Goal: Task Accomplishment & Management: Use online tool/utility

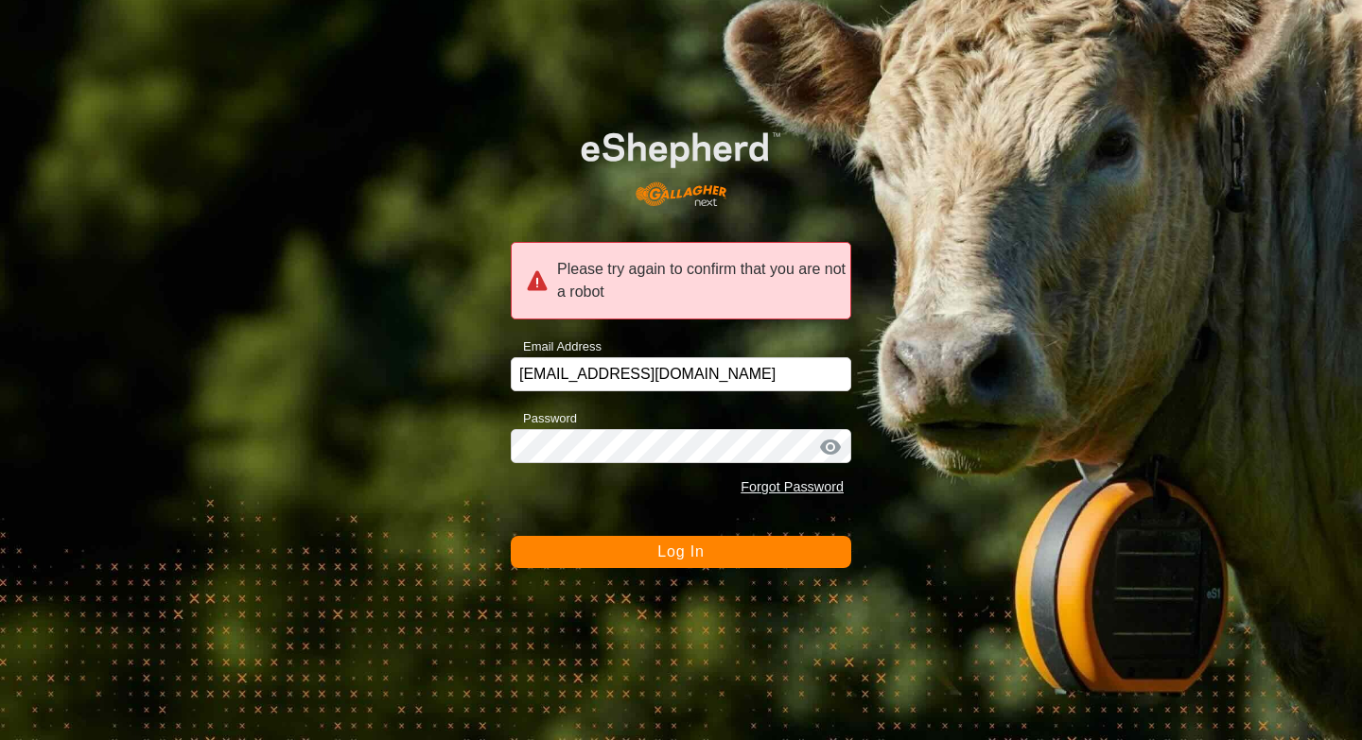
click at [616, 553] on button "Log In" at bounding box center [681, 552] width 340 height 32
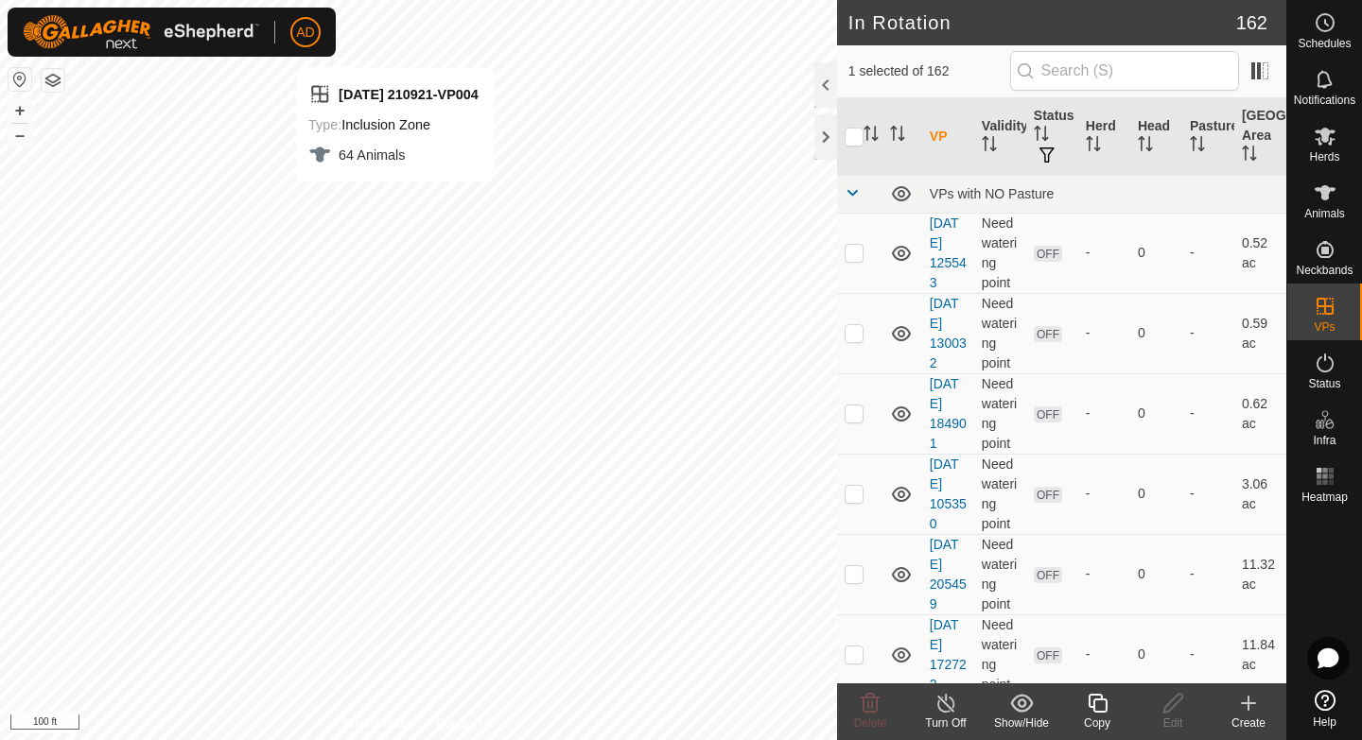
click at [1077, 716] on div "Copy" at bounding box center [1097, 723] width 76 height 17
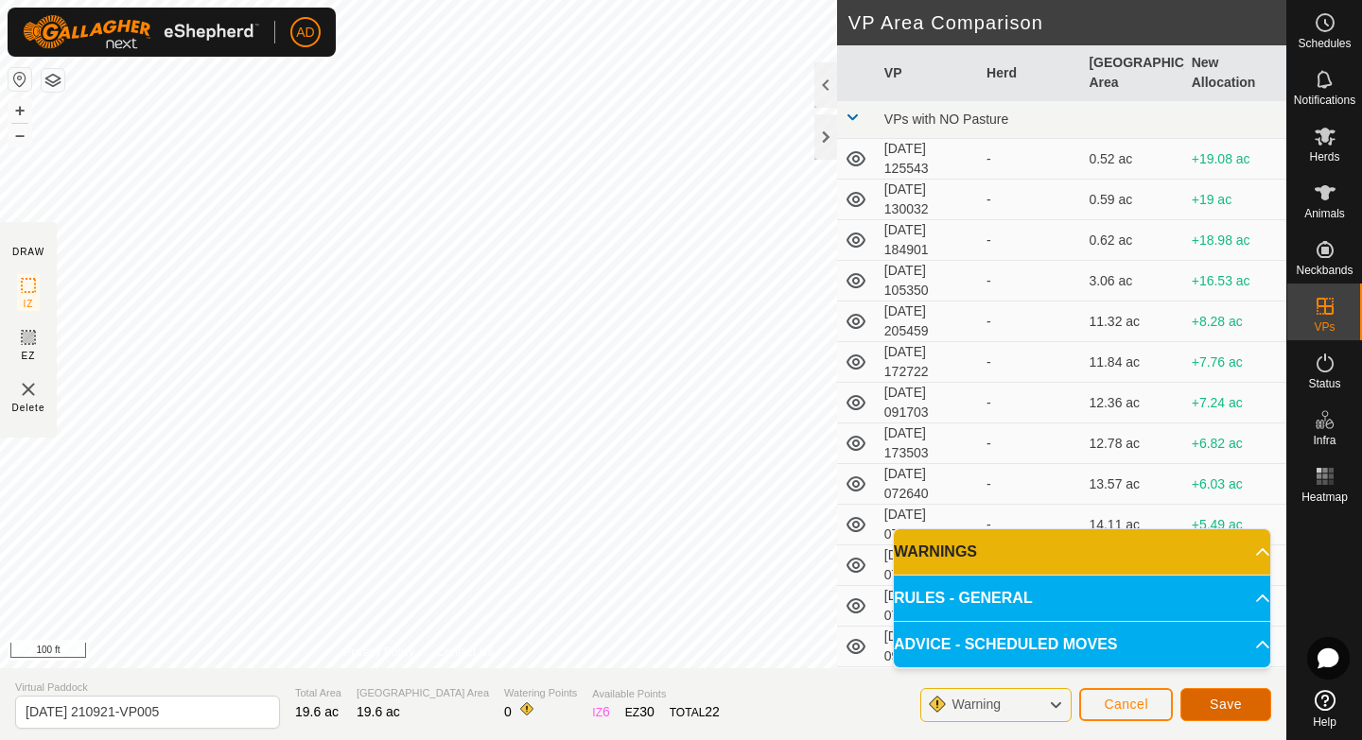
click at [1235, 704] on span "Save" at bounding box center [1225, 704] width 32 height 15
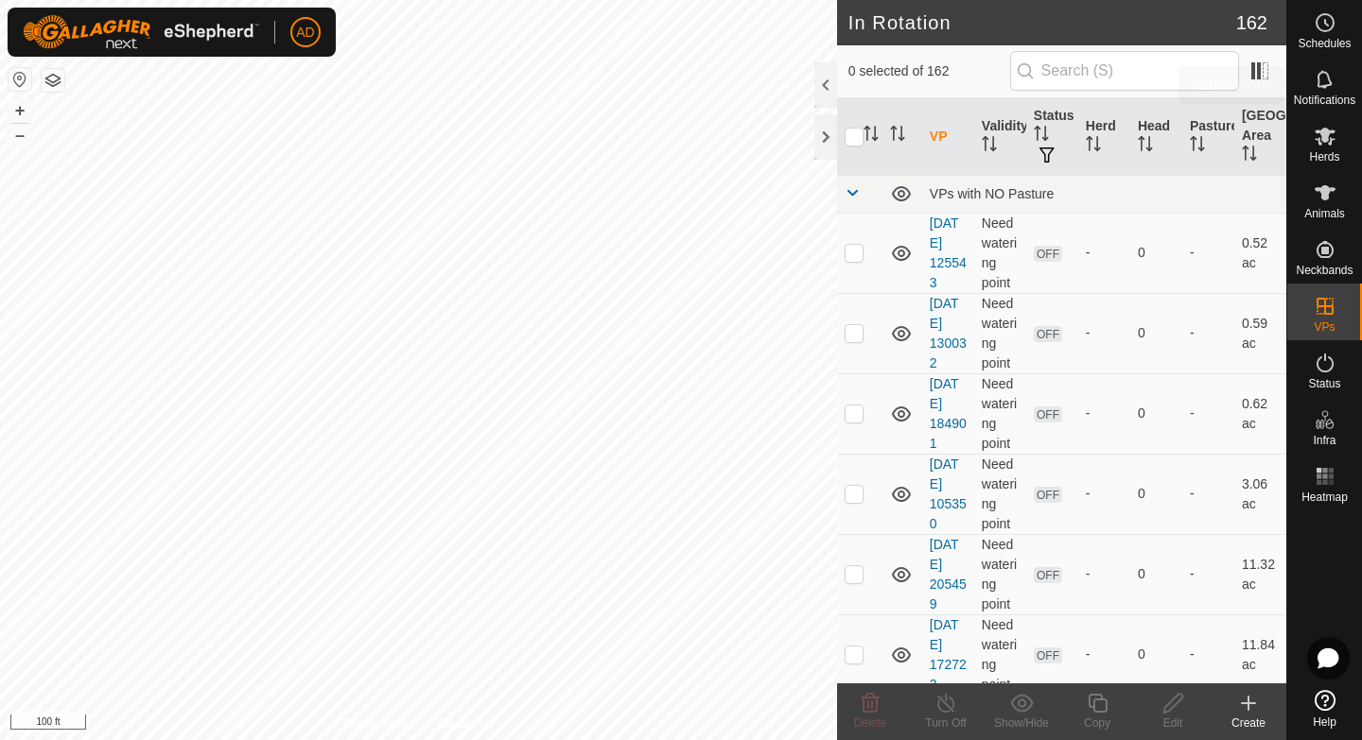
click at [1328, 141] on icon at bounding box center [1324, 136] width 23 height 23
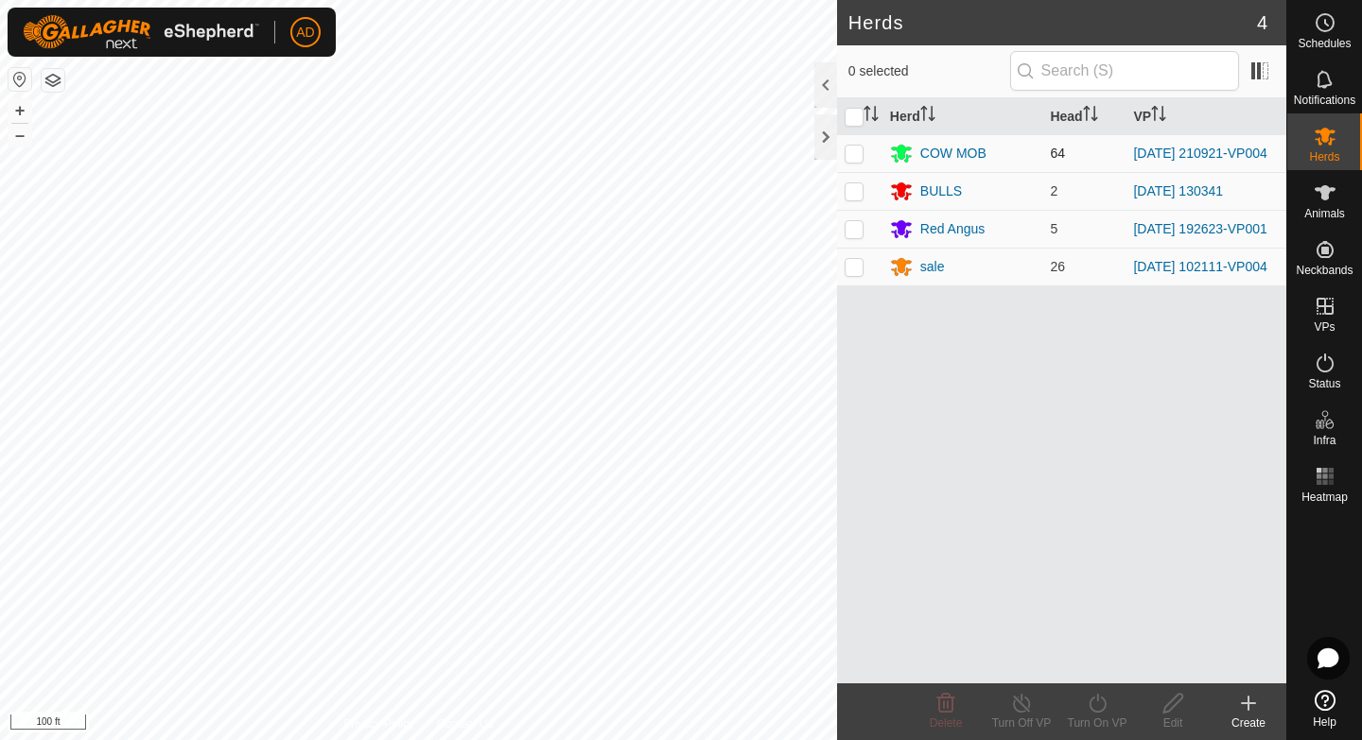
click at [848, 152] on p-checkbox at bounding box center [853, 153] width 19 height 15
checkbox input "true"
click at [1087, 722] on div "Turn On VP" at bounding box center [1097, 723] width 76 height 17
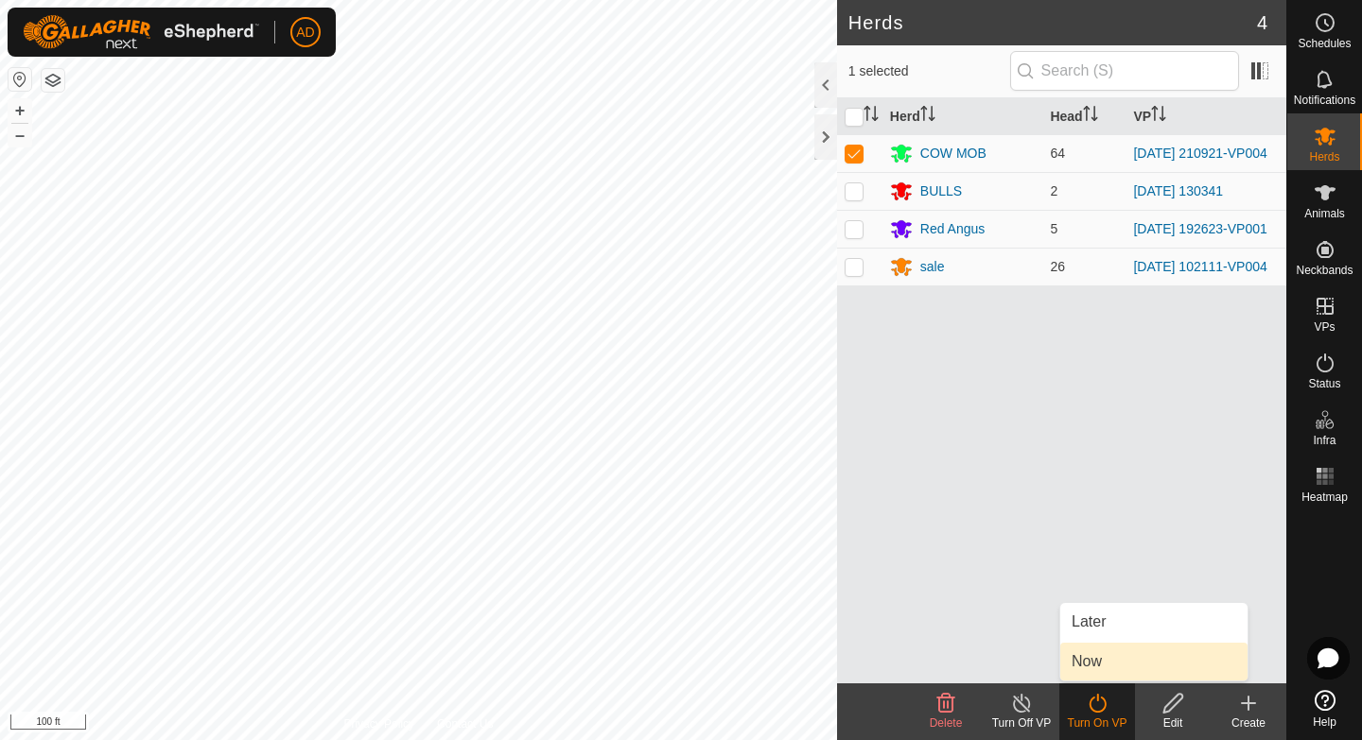
click at [1103, 658] on link "Now" at bounding box center [1153, 662] width 187 height 38
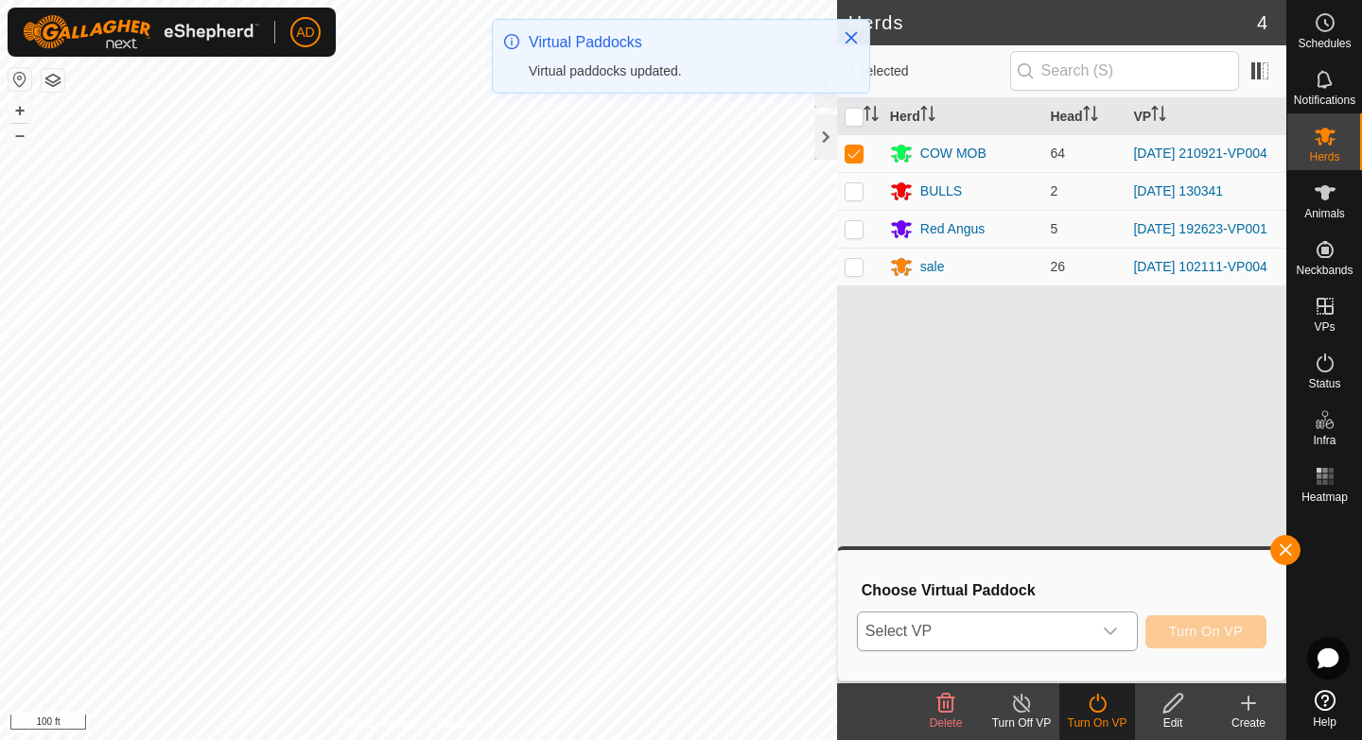
click at [1007, 618] on span "Select VP" at bounding box center [975, 632] width 234 height 38
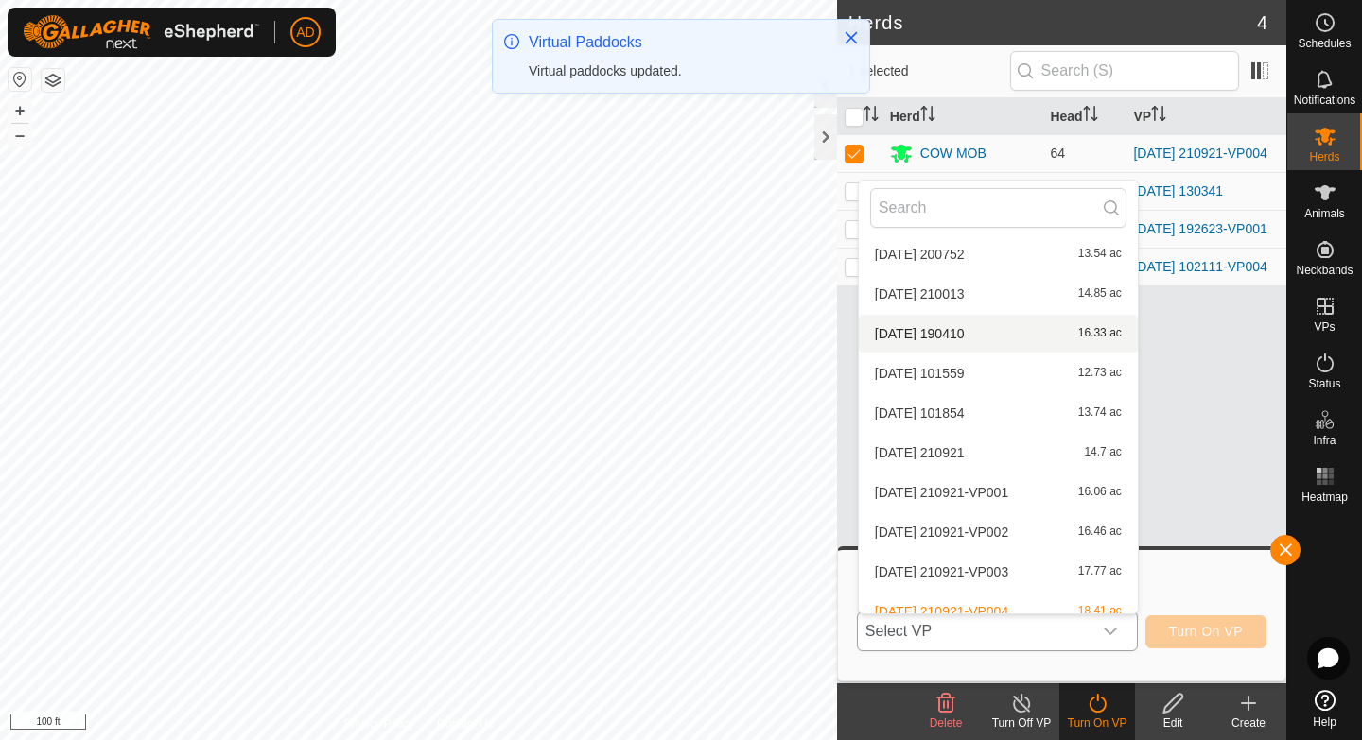
scroll to position [870, 0]
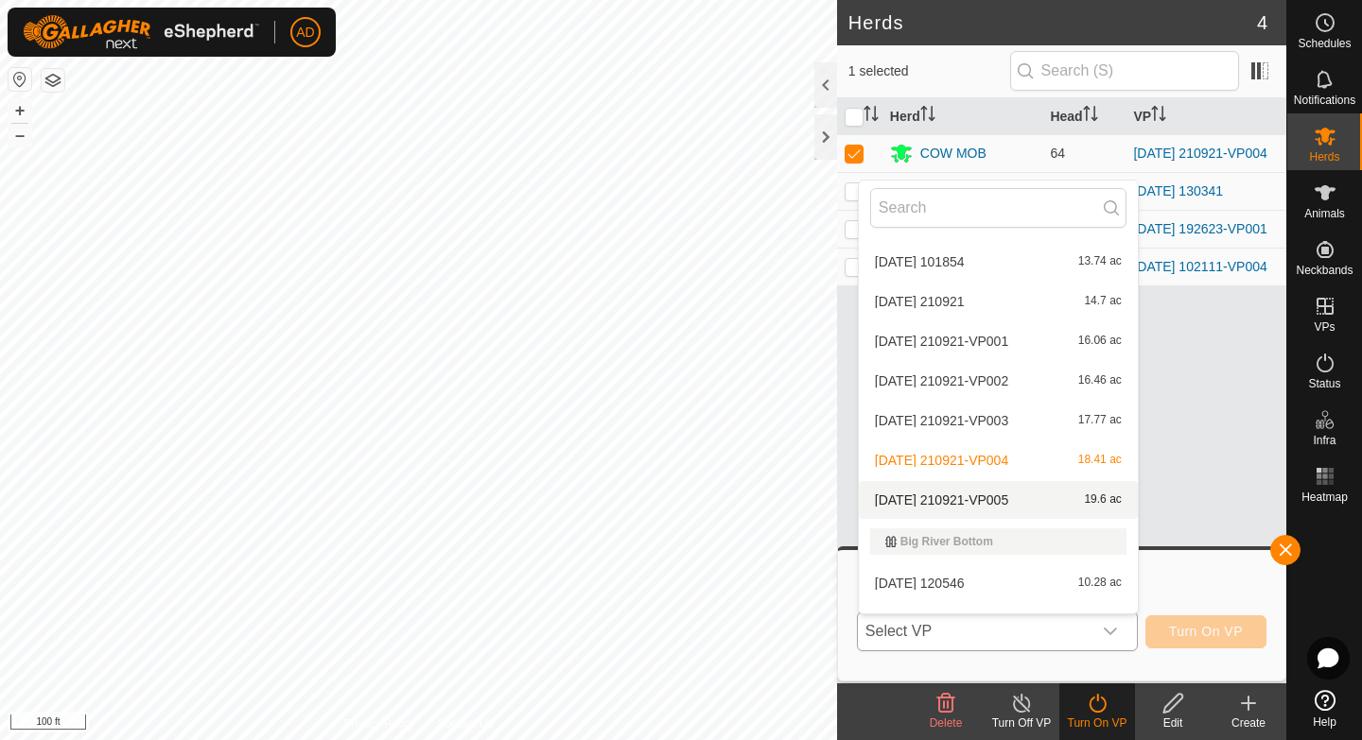
click at [1004, 501] on li "[DATE] 210921-VP005 19.6 ac" at bounding box center [998, 500] width 279 height 38
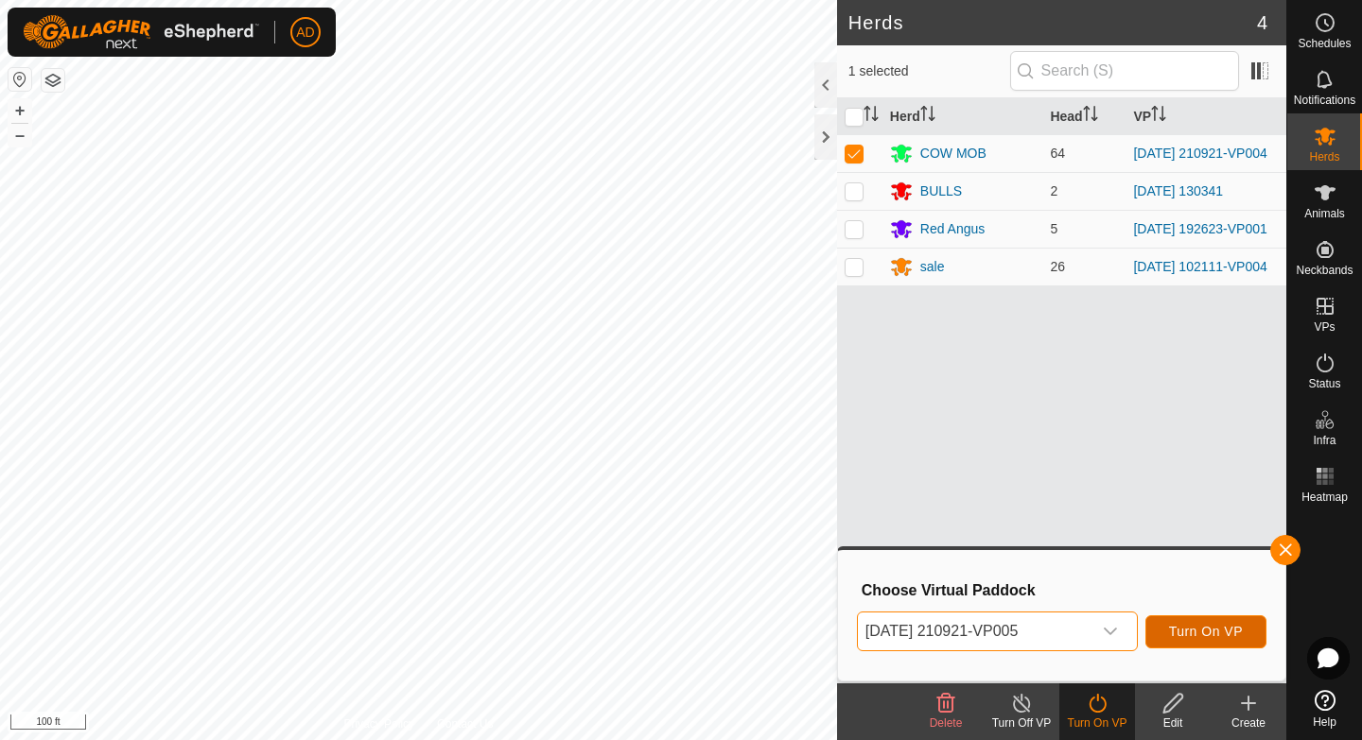
click at [1210, 638] on span "Turn On VP" at bounding box center [1206, 631] width 74 height 15
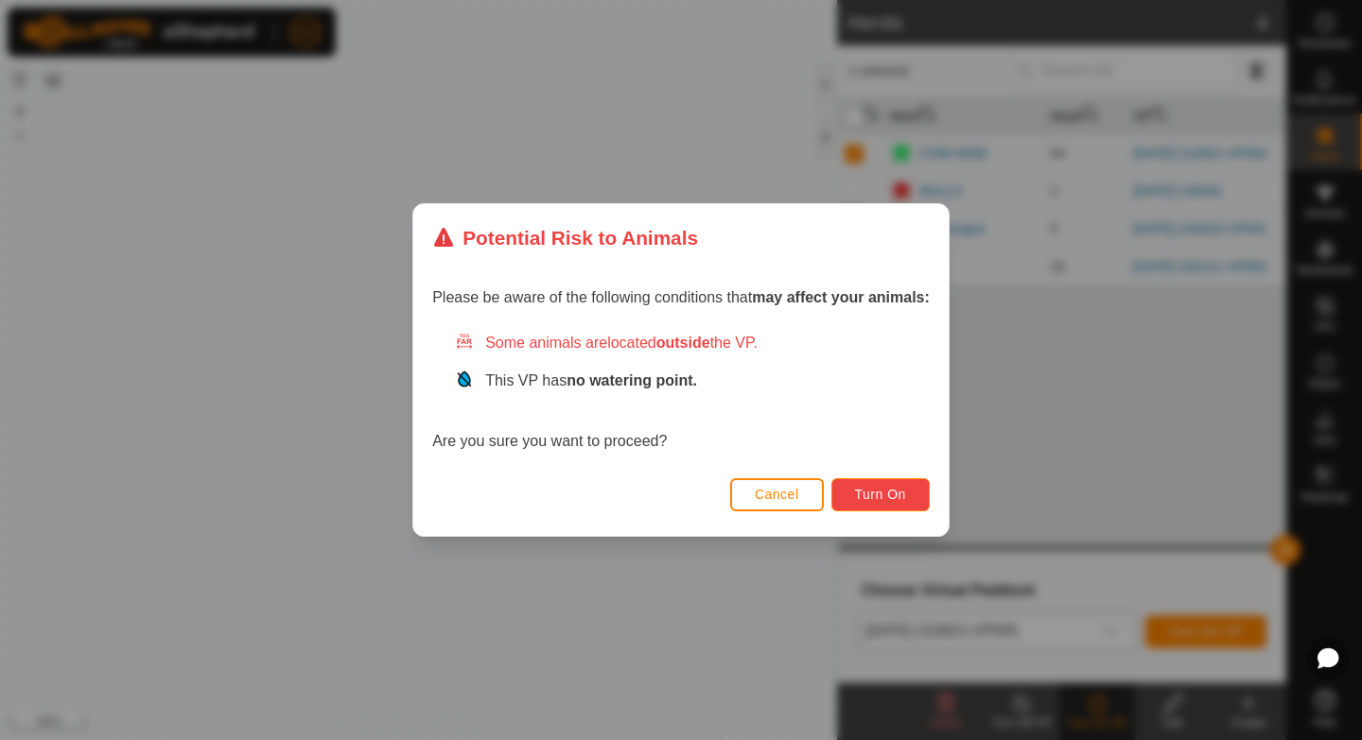
click at [876, 499] on span "Turn On" at bounding box center [880, 494] width 51 height 15
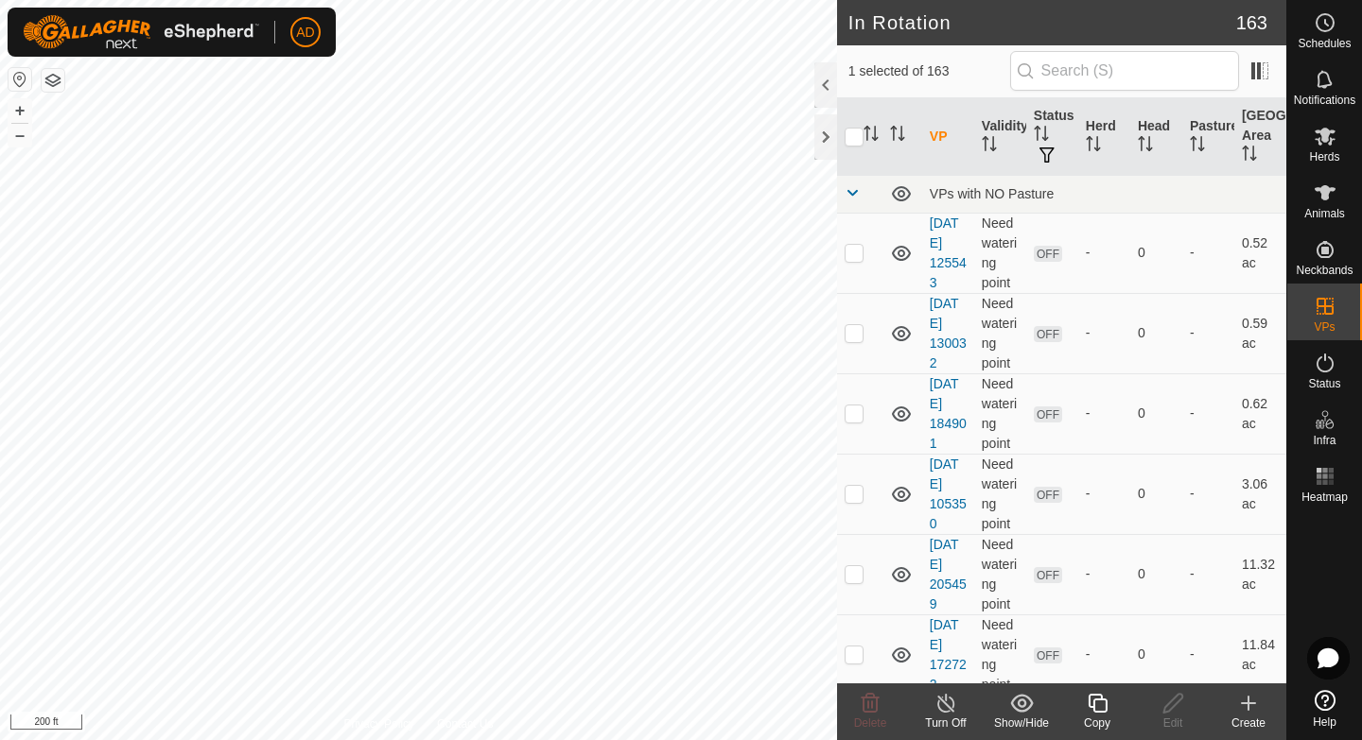
click at [1093, 712] on icon at bounding box center [1097, 703] width 24 height 23
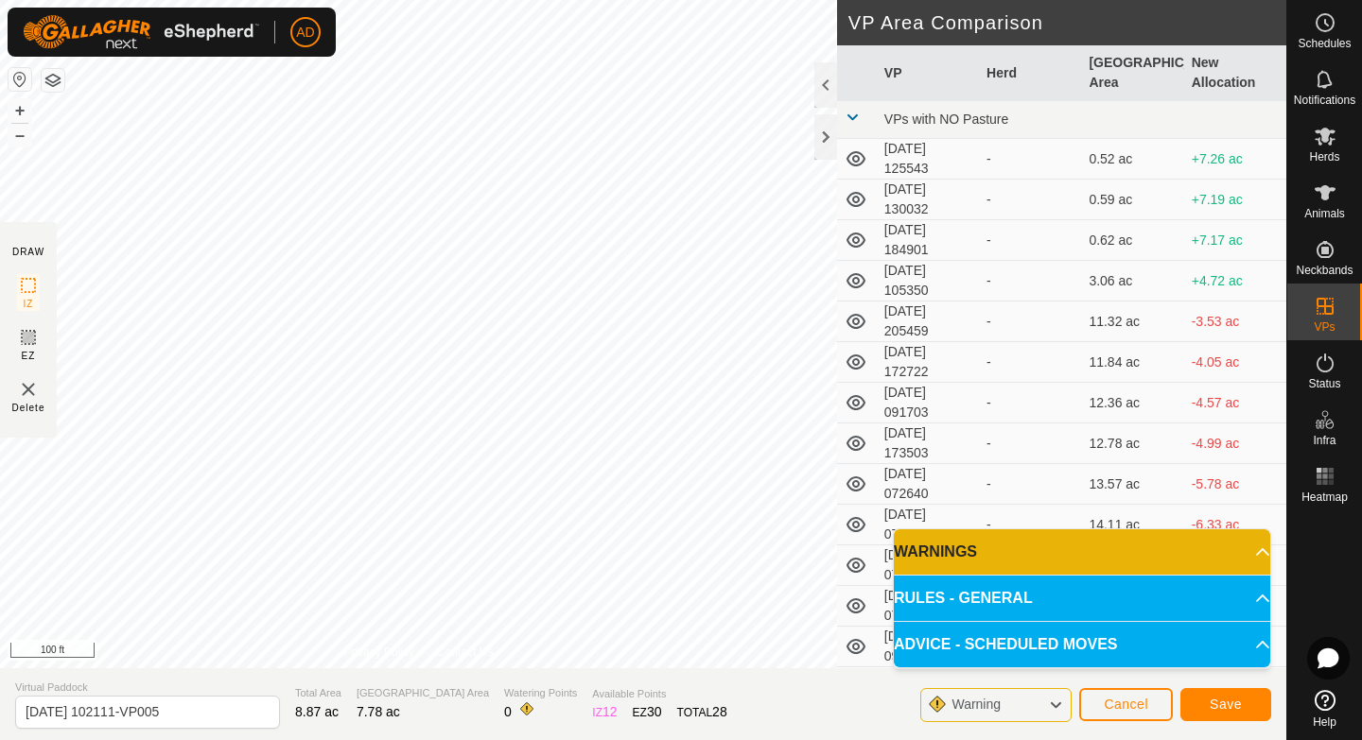
click at [861, 277] on div "DRAW IZ EZ Delete Privacy Policy Contact Us IZ interior angle must be larger th…" at bounding box center [643, 334] width 1286 height 668
click at [1221, 708] on span "Save" at bounding box center [1225, 704] width 32 height 15
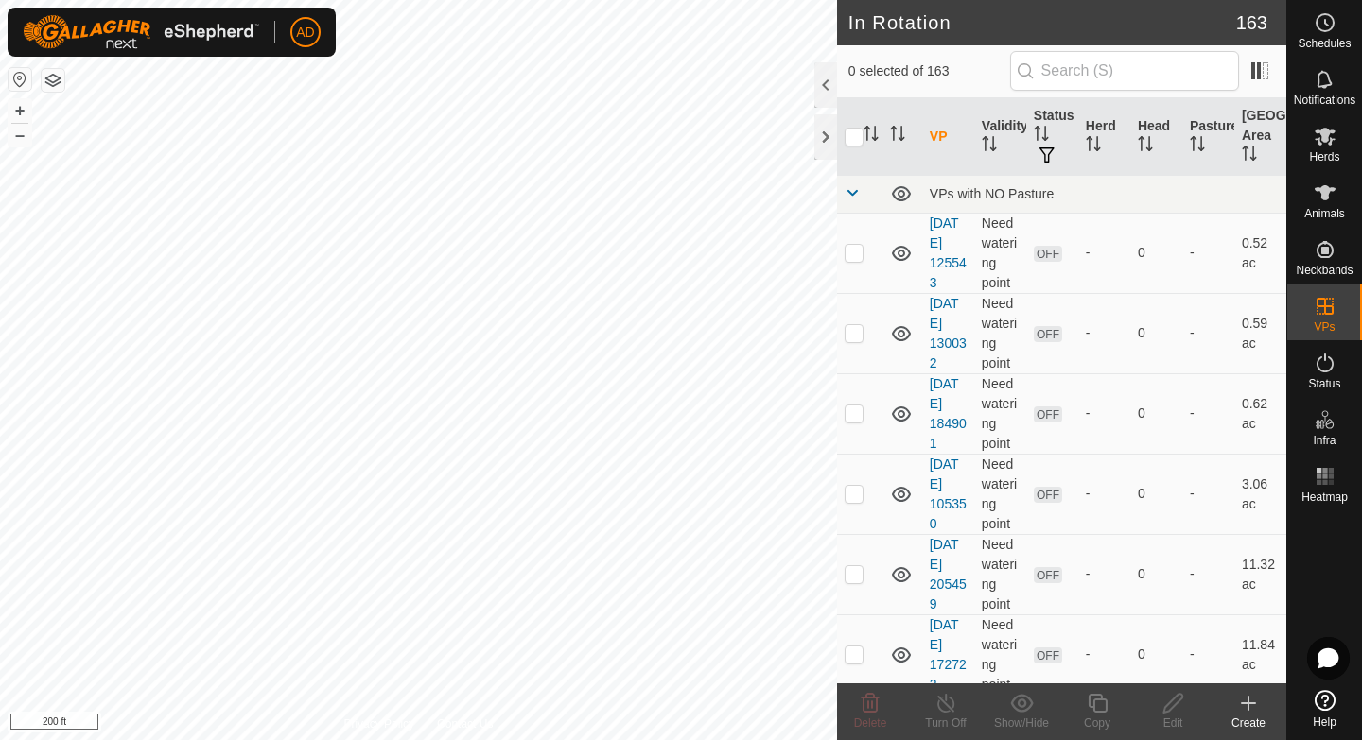
checkbox input "true"
click at [1325, 151] on span "Herds" at bounding box center [1324, 156] width 30 height 11
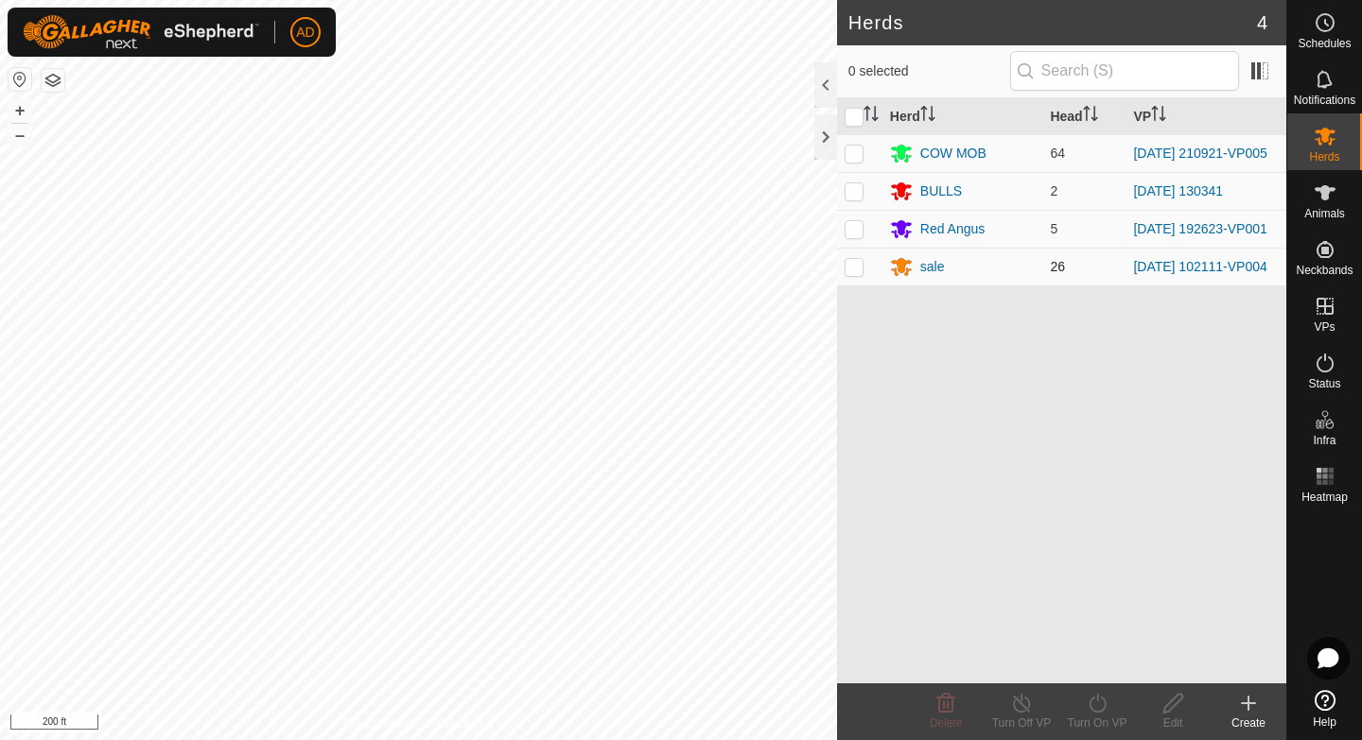
click at [854, 274] on p-checkbox at bounding box center [853, 266] width 19 height 15
checkbox input "true"
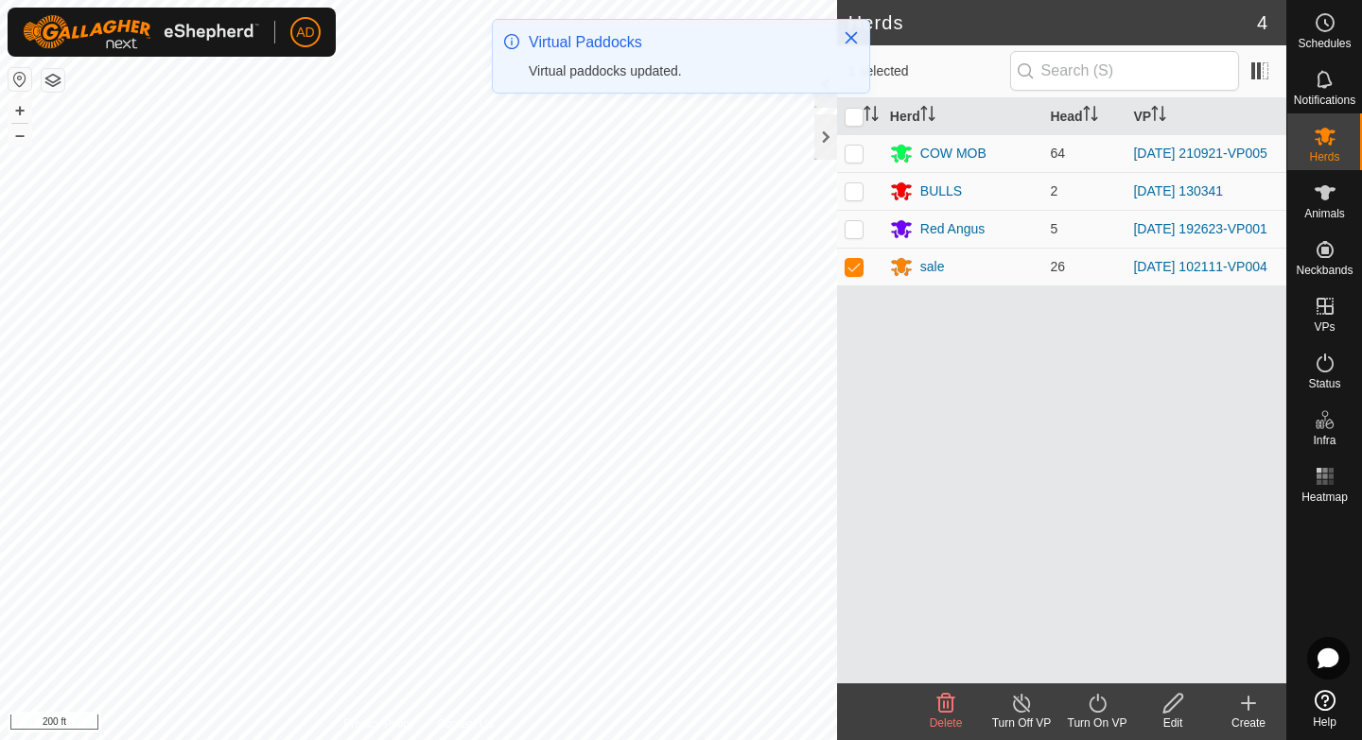
click at [1099, 714] on icon at bounding box center [1097, 703] width 24 height 23
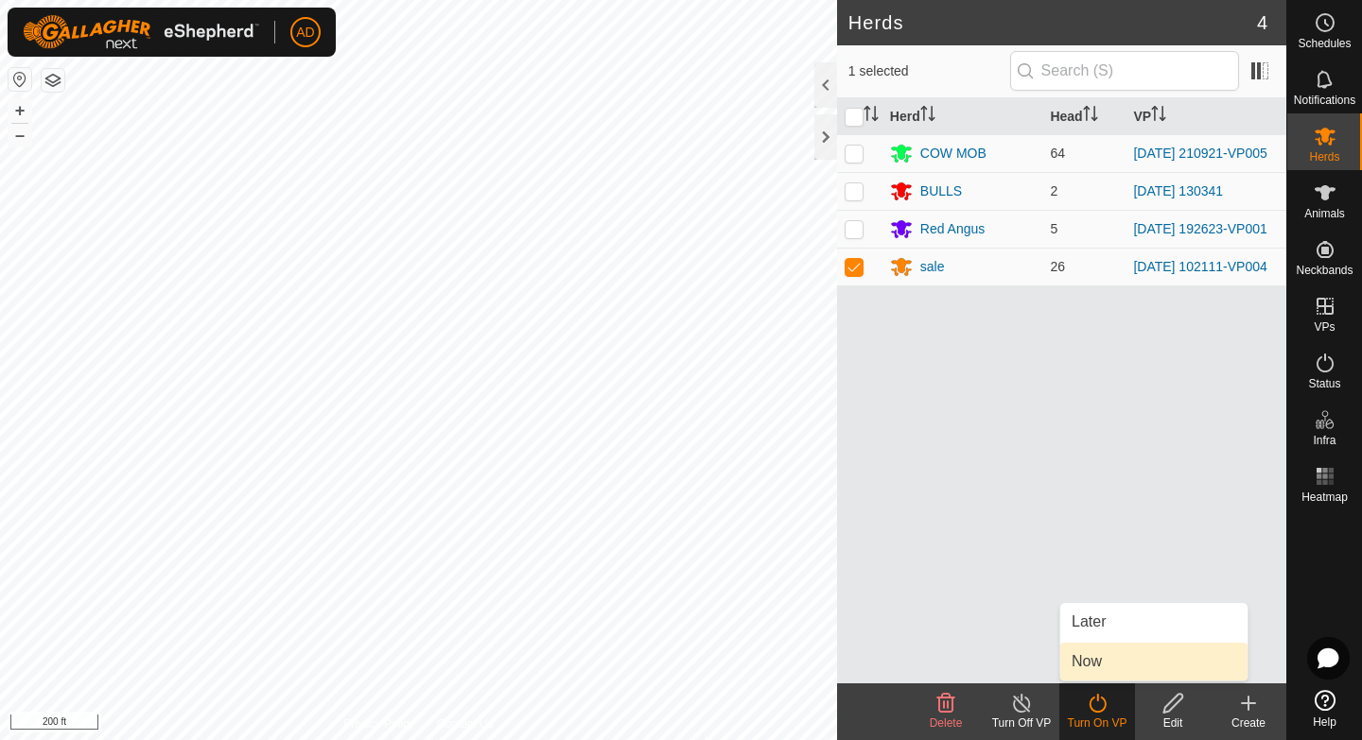
click at [1124, 666] on link "Now" at bounding box center [1153, 662] width 187 height 38
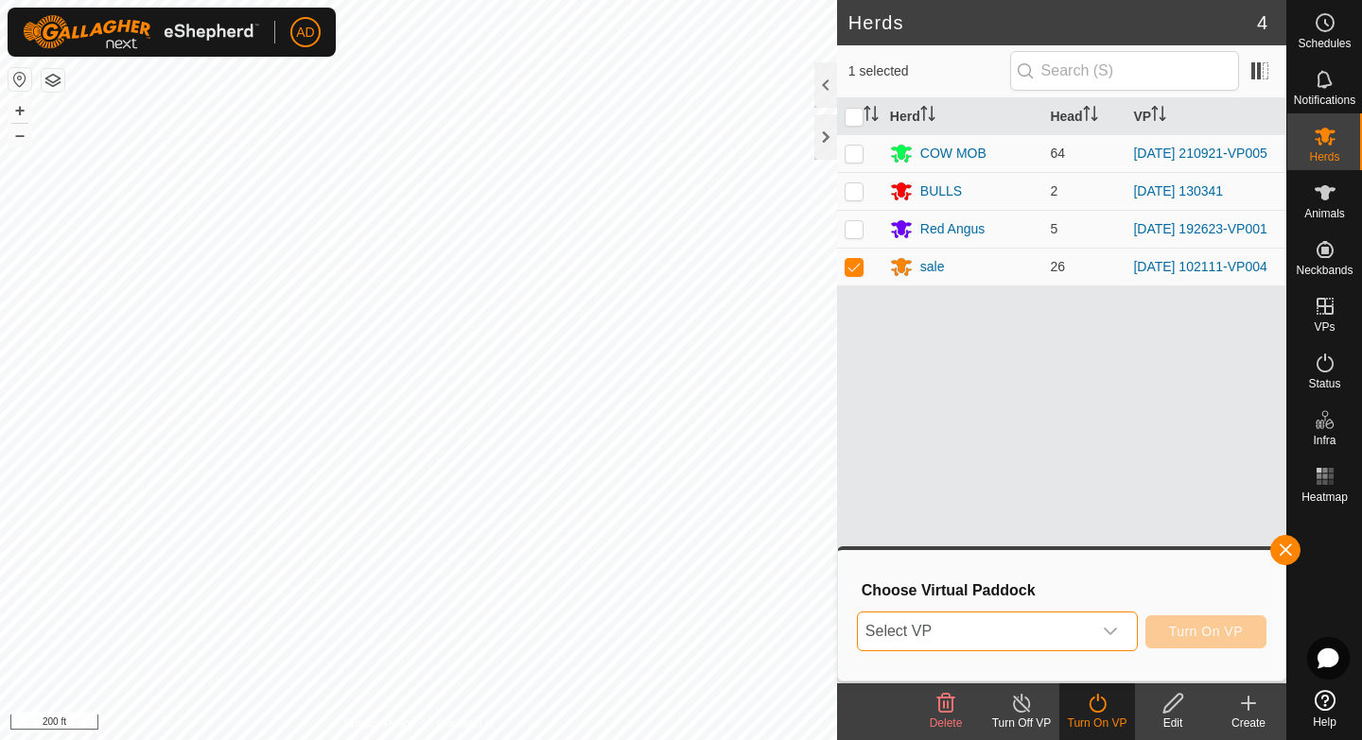
click at [1009, 630] on span "Select VP" at bounding box center [975, 632] width 234 height 38
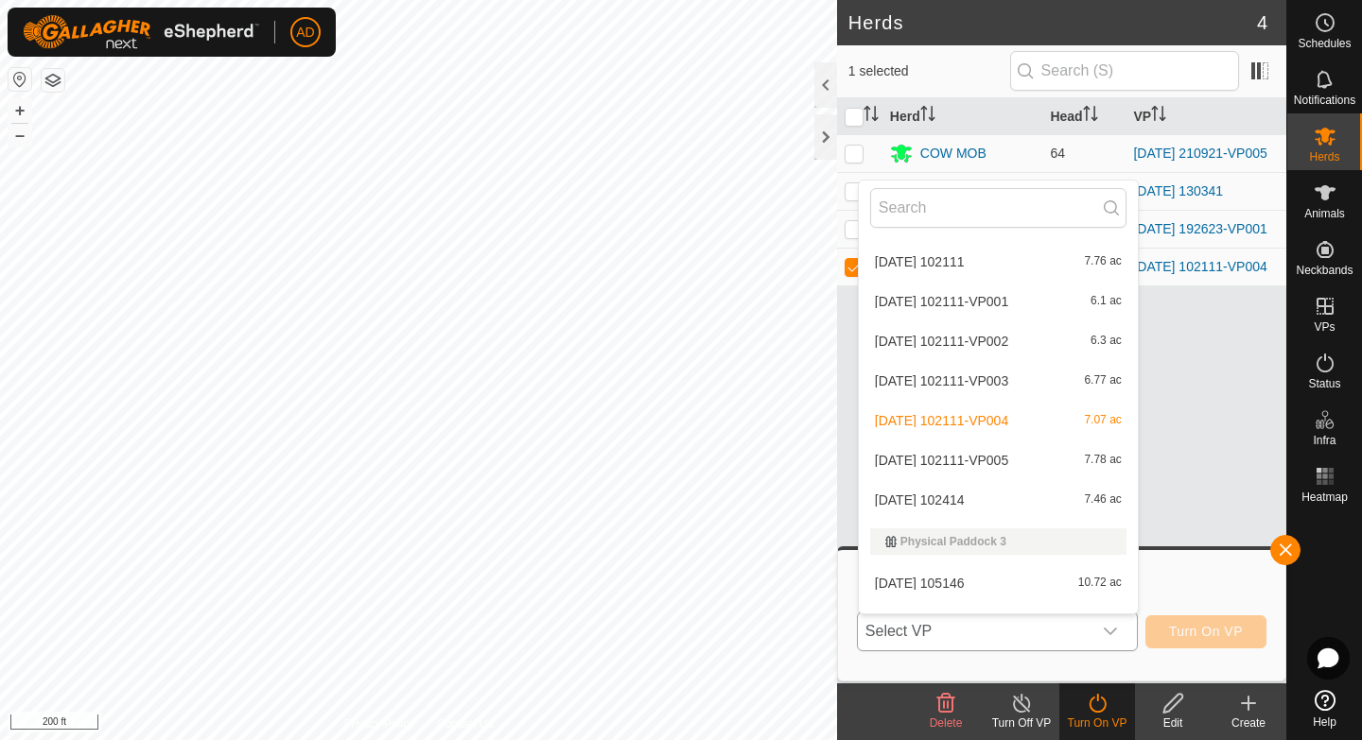
scroll to position [3677, 0]
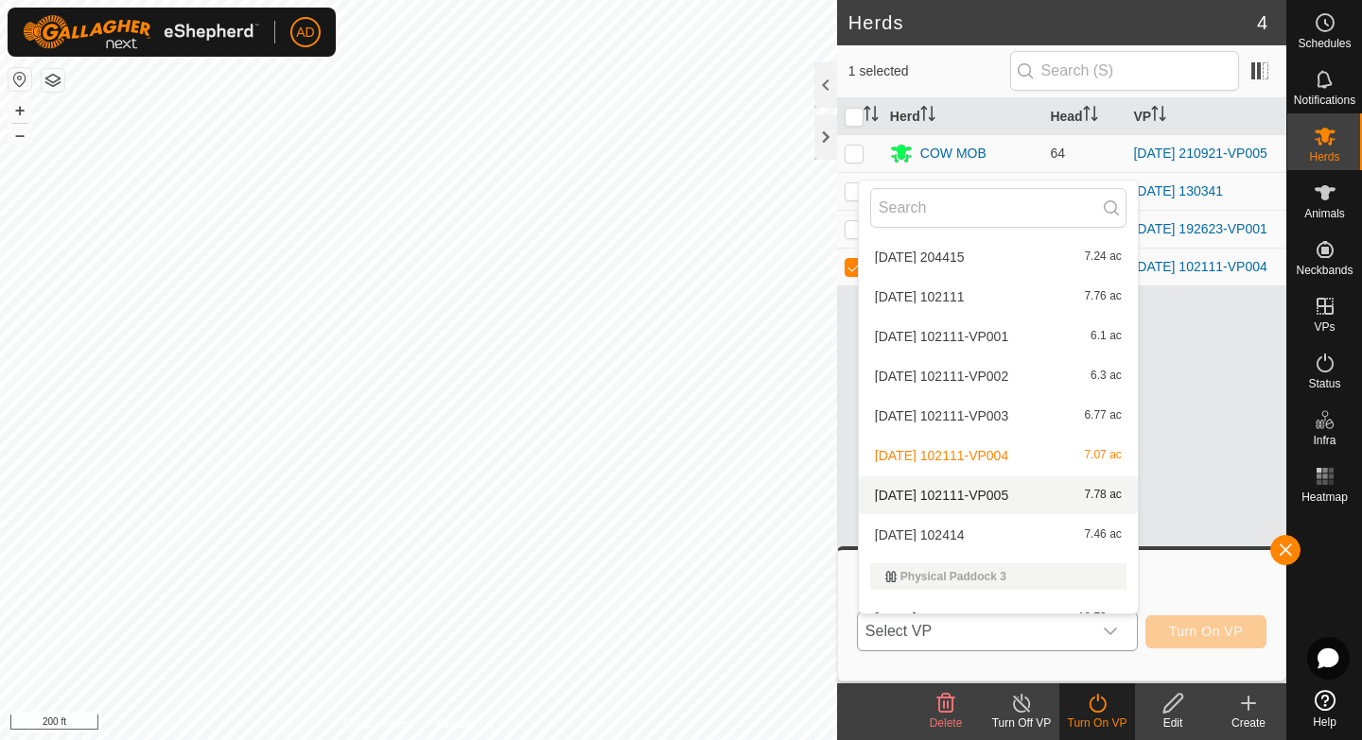
click at [960, 495] on span "[DATE] 102111-VP005" at bounding box center [941, 495] width 133 height 13
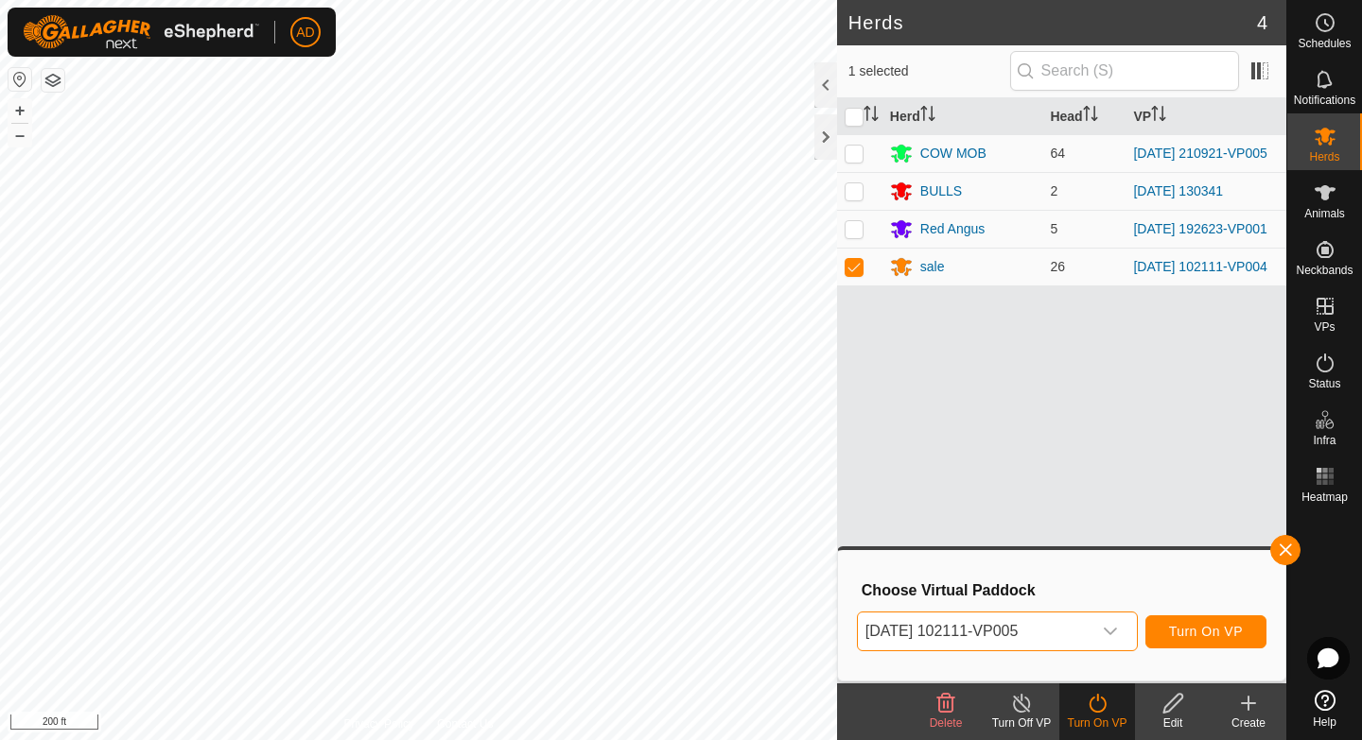
click at [1189, 603] on div "Choose Virtual Paddock [DATE] 102111-VP005 Turn On VP" at bounding box center [1061, 616] width 425 height 108
click at [1193, 634] on span "Turn On VP" at bounding box center [1206, 631] width 74 height 15
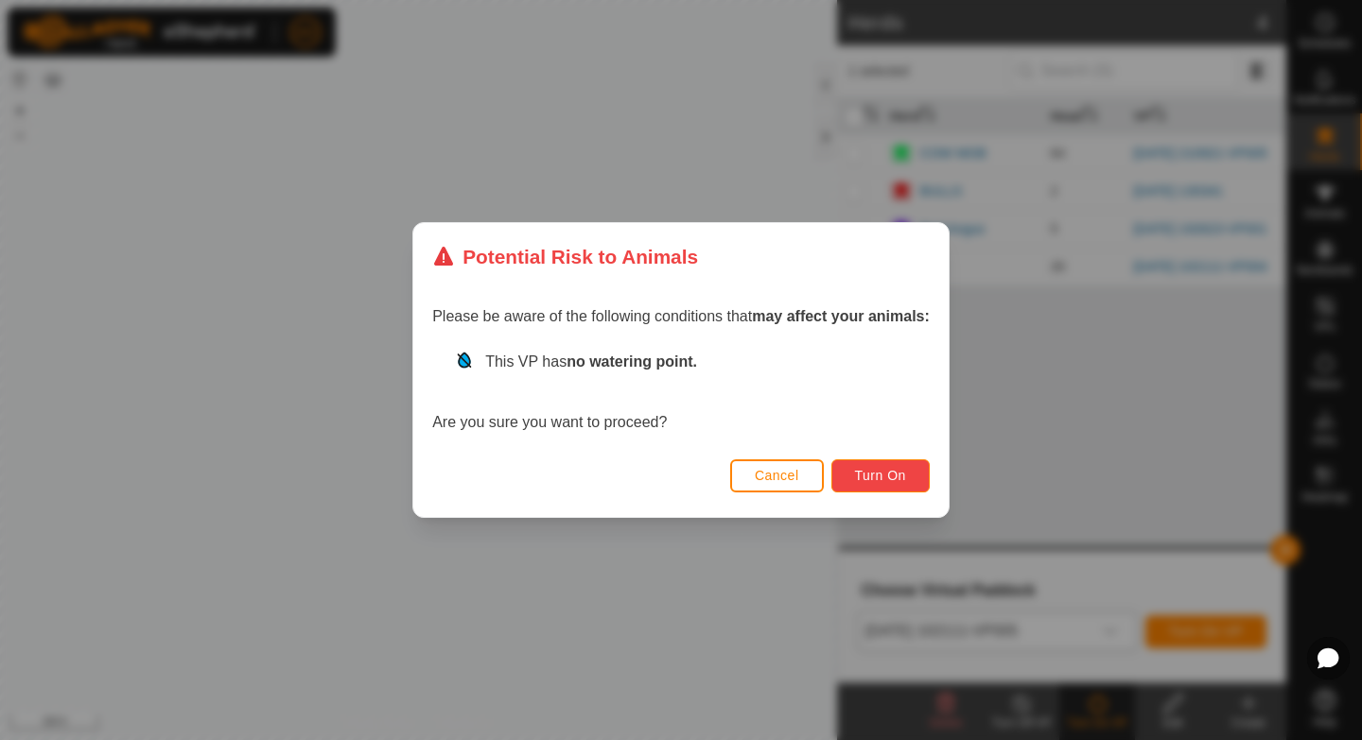
click at [881, 482] on span "Turn On" at bounding box center [880, 475] width 51 height 15
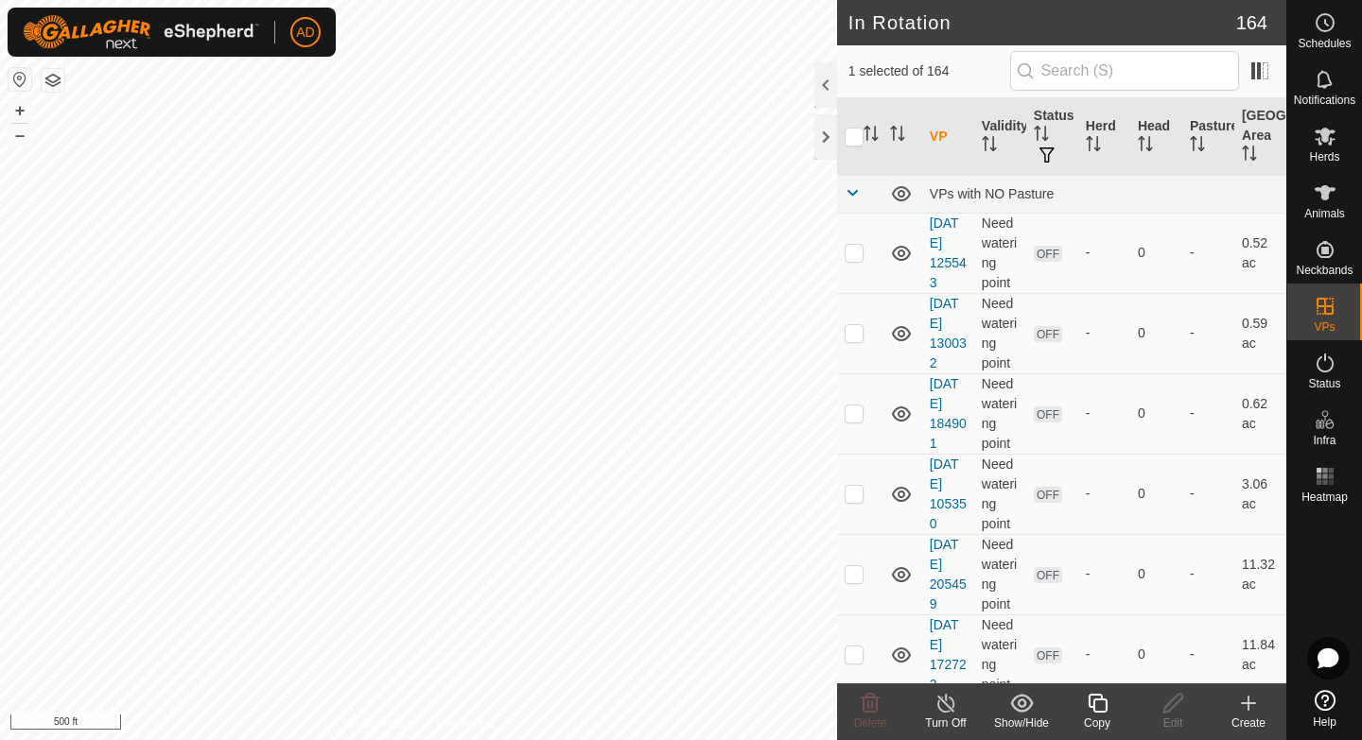
click at [1095, 707] on icon at bounding box center [1097, 703] width 24 height 23
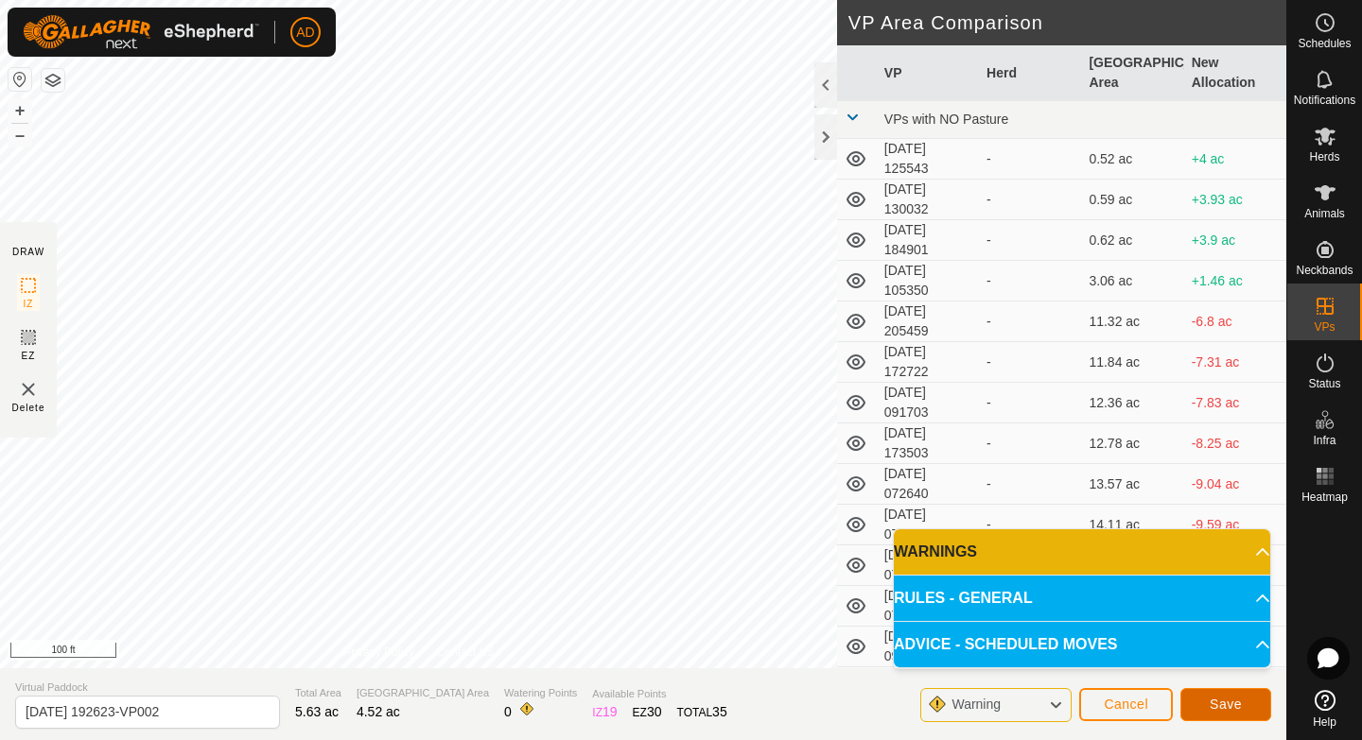
click at [1224, 698] on span "Save" at bounding box center [1225, 704] width 32 height 15
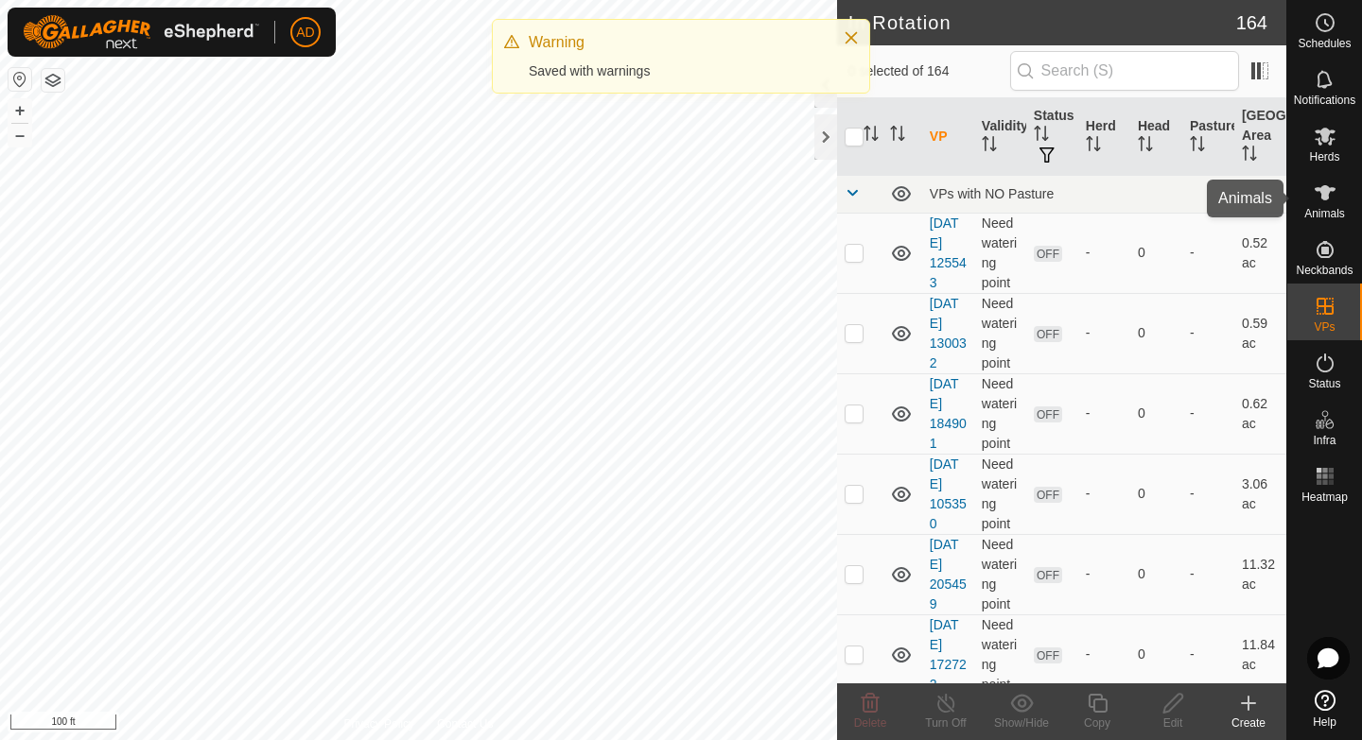
click at [1320, 141] on icon at bounding box center [1324, 136] width 23 height 23
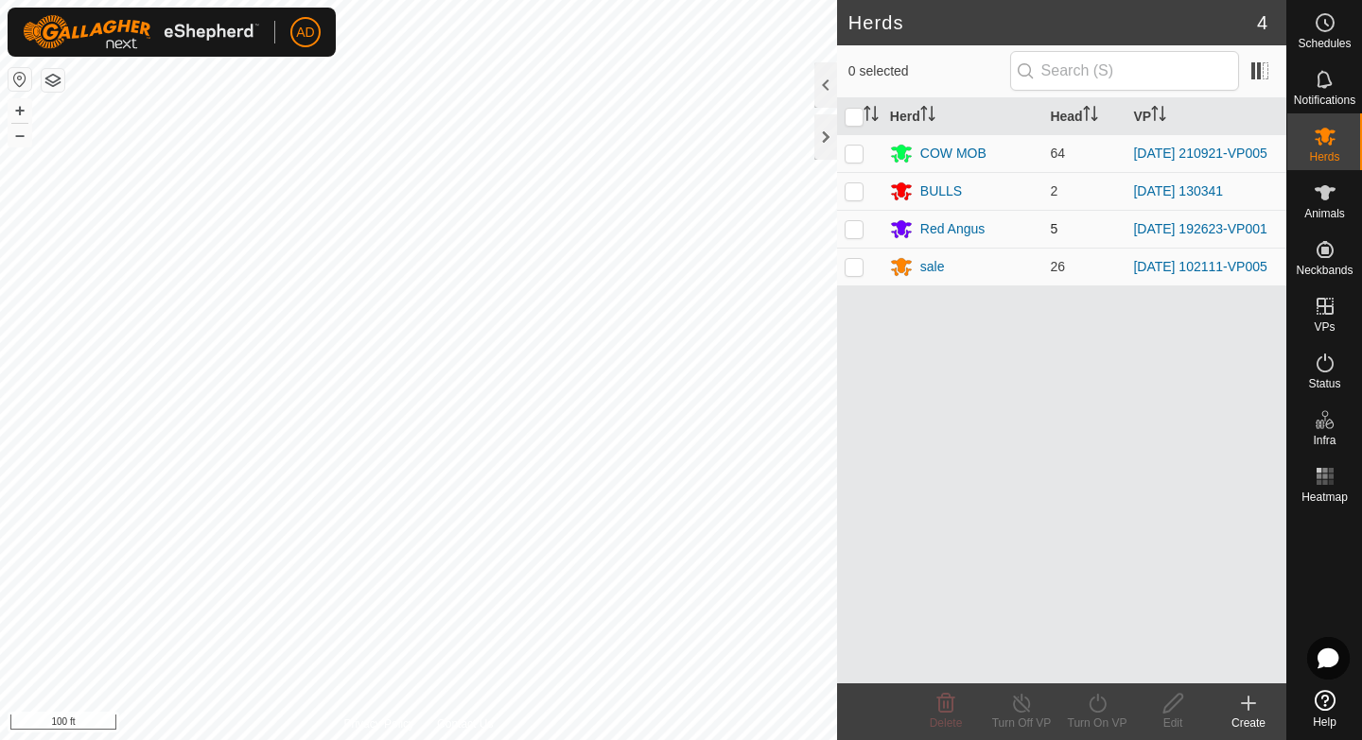
click at [868, 244] on td at bounding box center [859, 229] width 45 height 38
checkbox input "true"
click at [1098, 723] on div "Turn On VP" at bounding box center [1097, 723] width 76 height 17
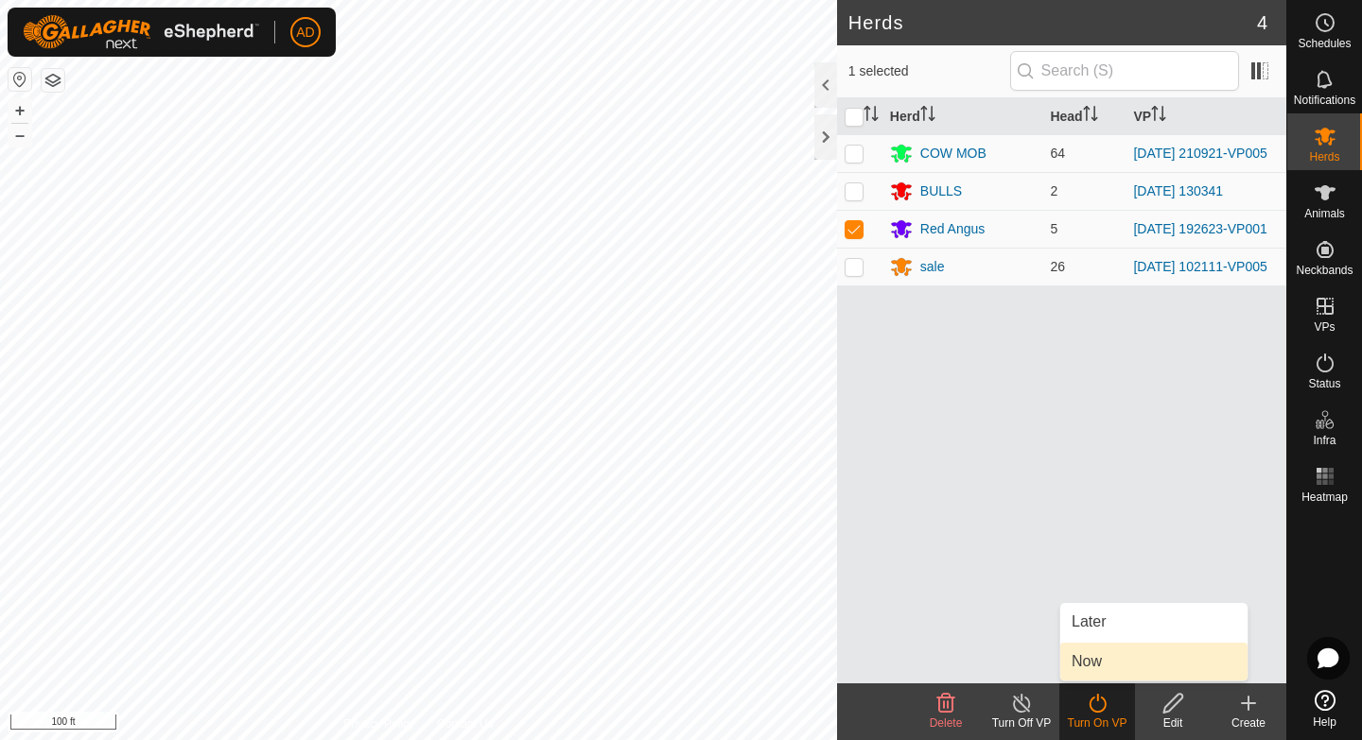
click at [1111, 669] on link "Now" at bounding box center [1153, 662] width 187 height 38
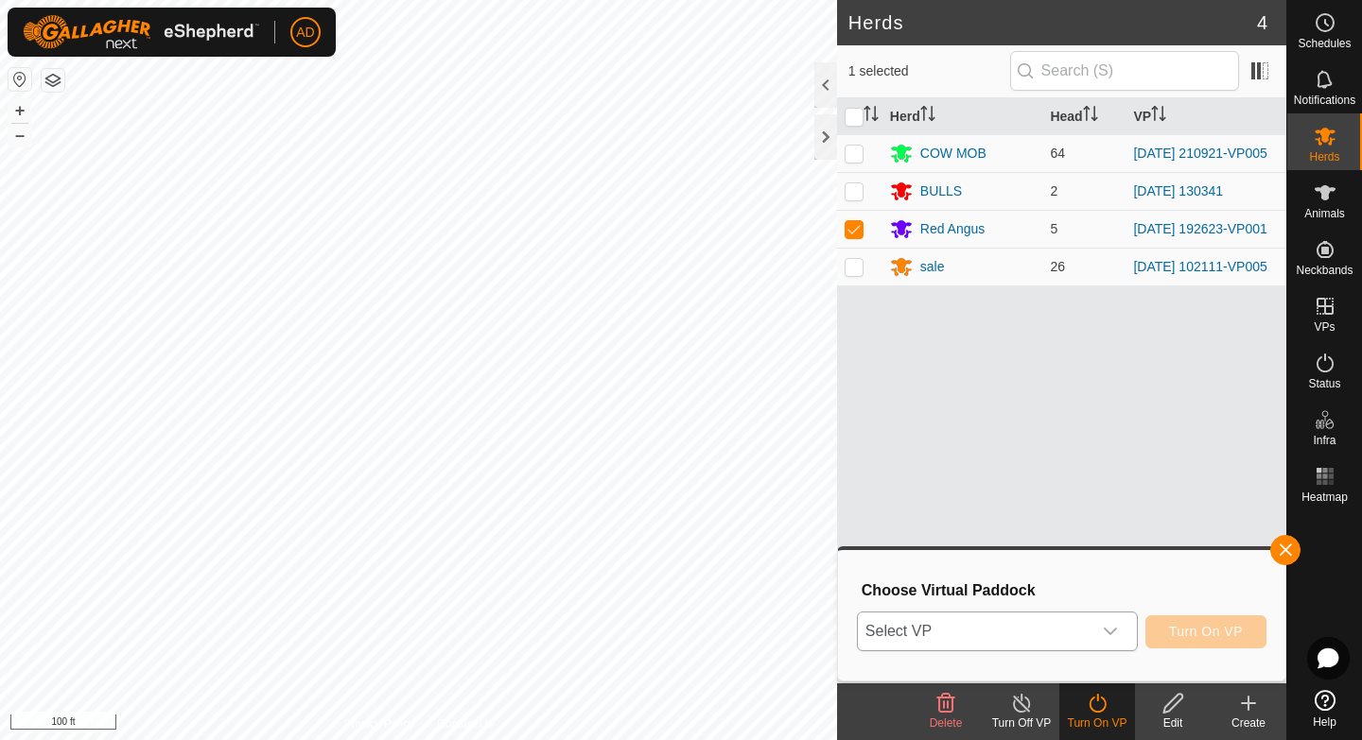
click at [1062, 647] on span "Select VP" at bounding box center [975, 632] width 234 height 38
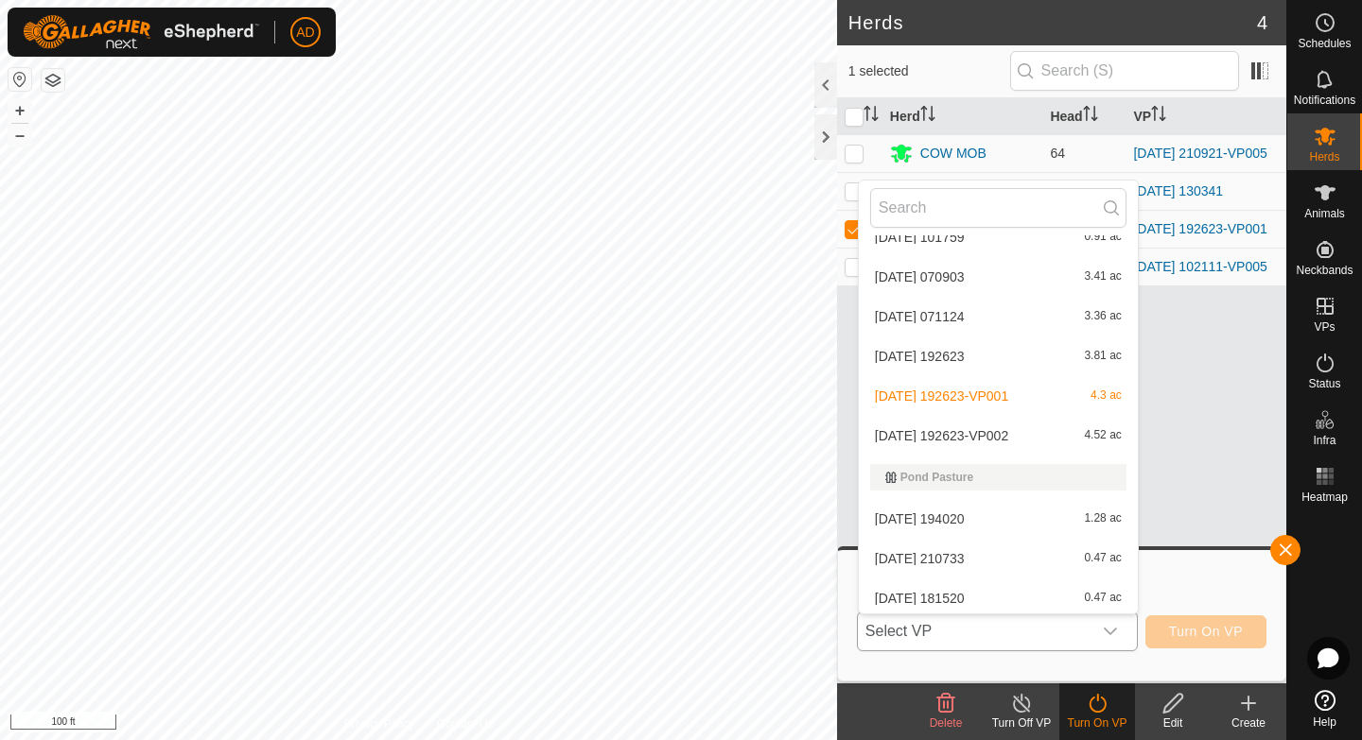
scroll to position [4224, 0]
click at [961, 431] on li "[DATE] 192623-VP002 4.52 ac" at bounding box center [998, 433] width 279 height 38
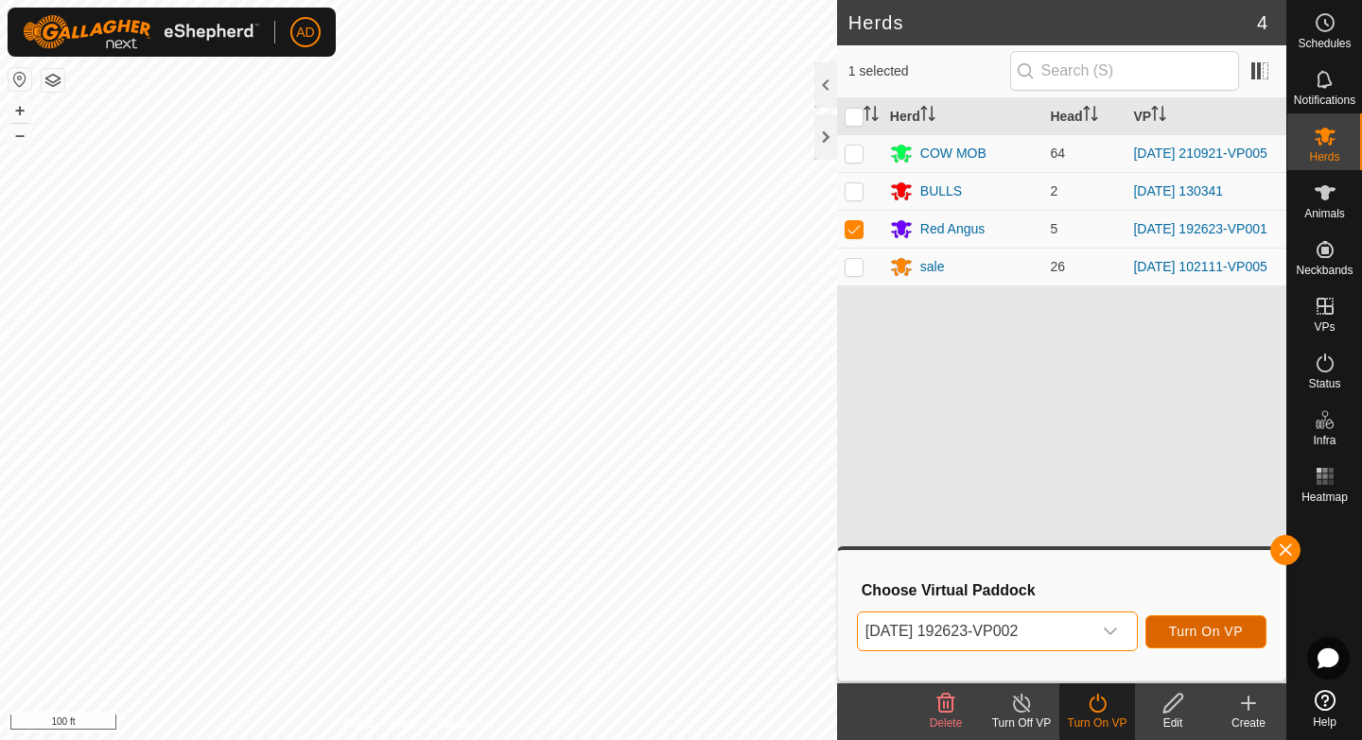
click at [1225, 622] on button "Turn On VP" at bounding box center [1205, 632] width 121 height 33
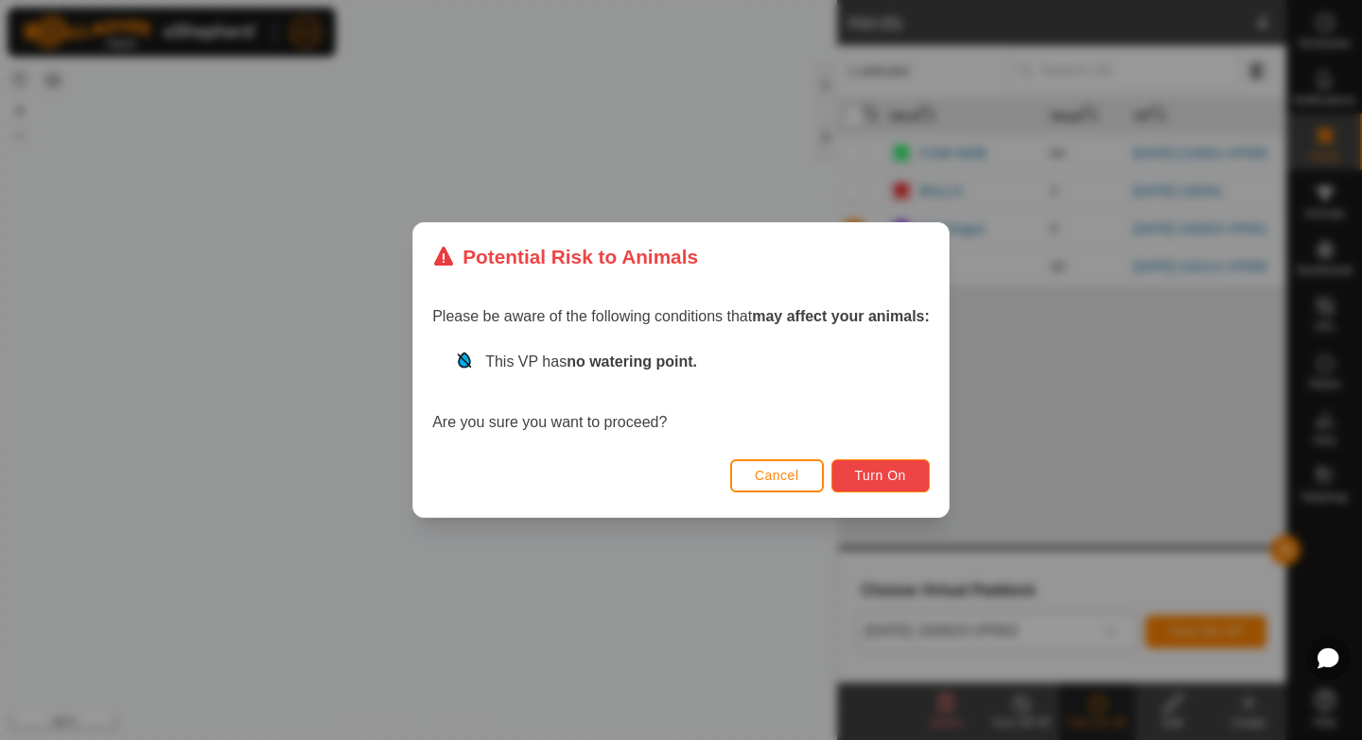
click at [878, 477] on span "Turn On" at bounding box center [880, 475] width 51 height 15
